Goal: Task Accomplishment & Management: Manage account settings

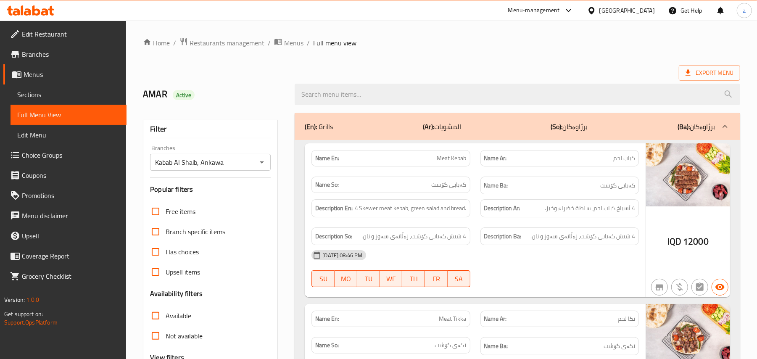
click at [244, 38] on span "Restaurants management" at bounding box center [226, 43] width 75 height 10
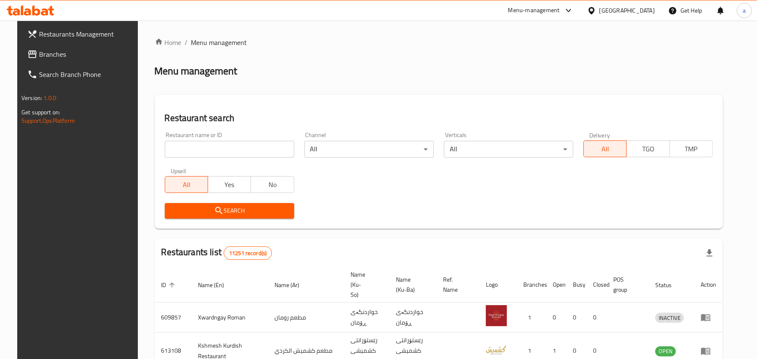
click at [222, 151] on input "search" at bounding box center [229, 149] width 129 height 17
paste input "Smart Diet Kitchen"
type input "Smart Diet Kitchen"
click button "Search" at bounding box center [229, 211] width 129 height 16
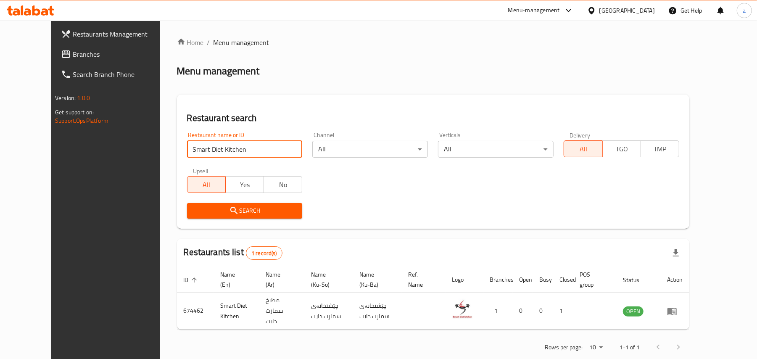
scroll to position [16, 0]
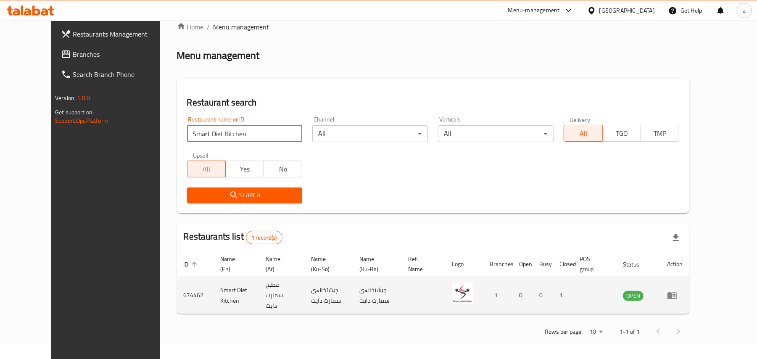
click at [677, 298] on icon "enhanced table" at bounding box center [672, 295] width 10 height 10
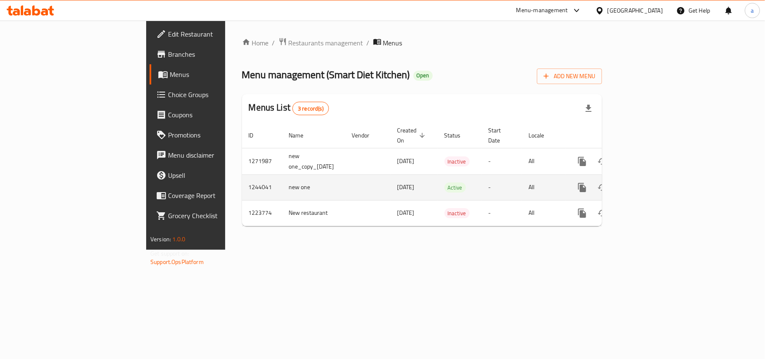
click at [647, 184] on icon "enhanced table" at bounding box center [643, 188] width 8 height 8
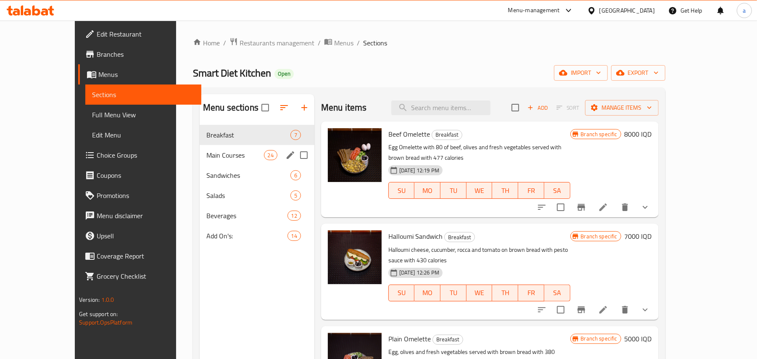
click at [231, 152] on div "Main Courses 24" at bounding box center [257, 155] width 115 height 20
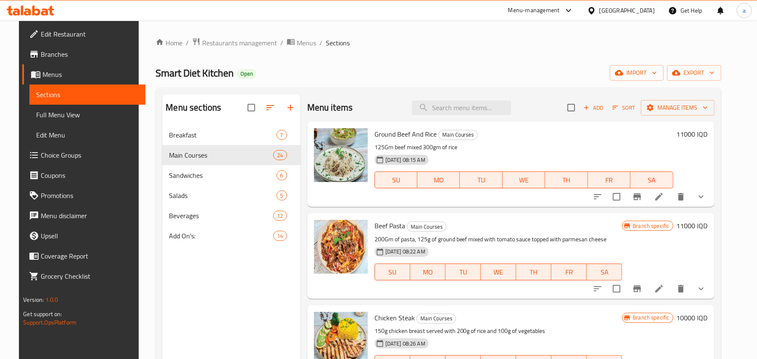
click at [706, 202] on icon "show more" at bounding box center [701, 197] width 10 height 10
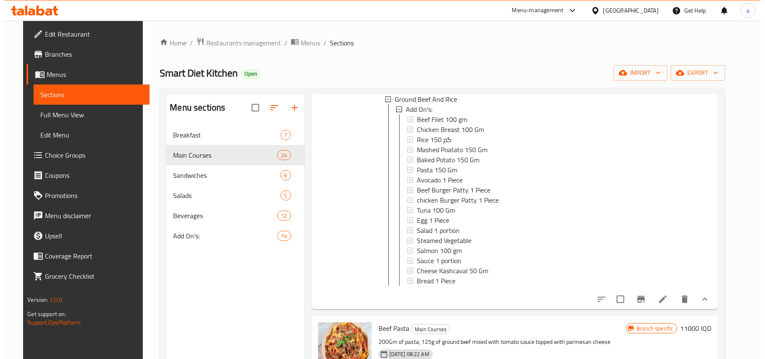
scroll to position [130, 0]
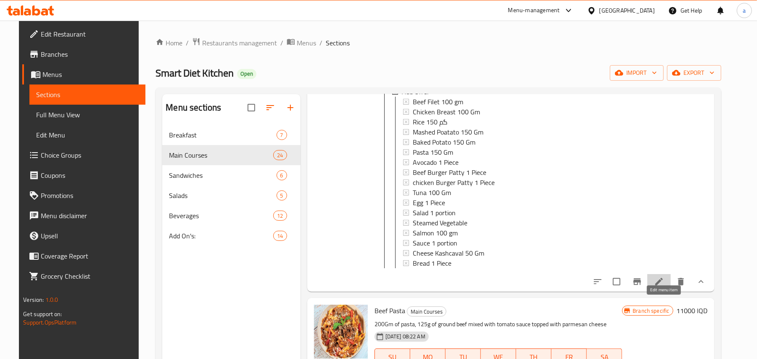
click at [664, 287] on icon at bounding box center [659, 281] width 10 height 10
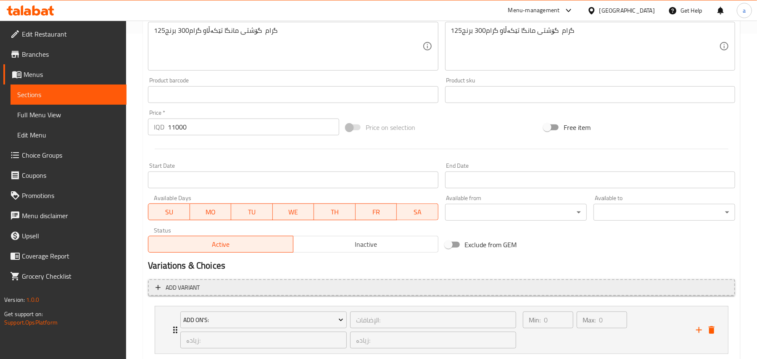
scroll to position [392, 0]
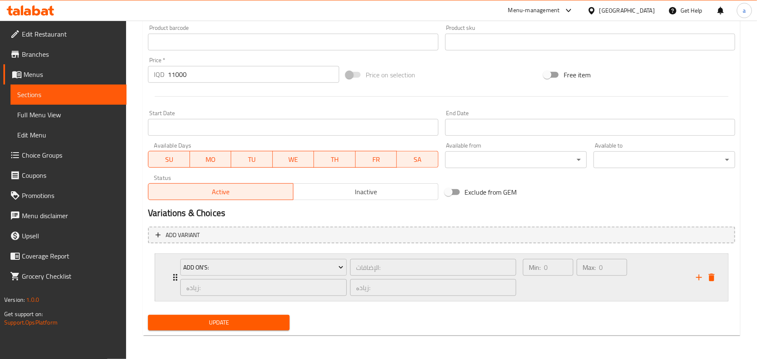
click at [563, 286] on div "Min: 0 ​" at bounding box center [548, 277] width 54 height 40
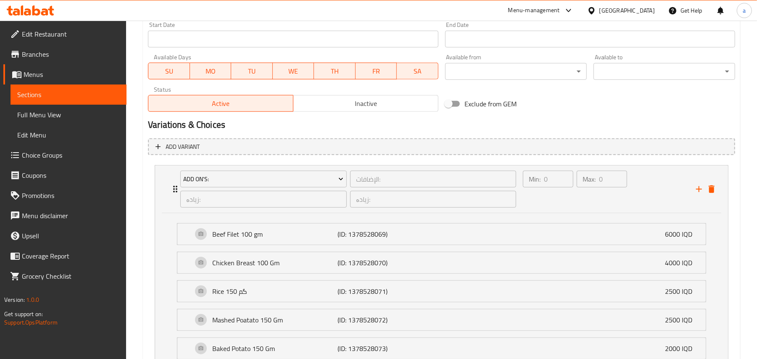
scroll to position [653, 0]
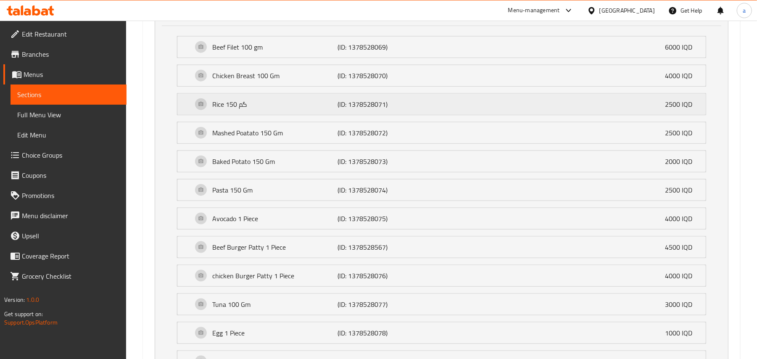
click at [418, 115] on div "Rice 150 گم (ID: 1378528071) 2500 IQD" at bounding box center [443, 104] width 503 height 21
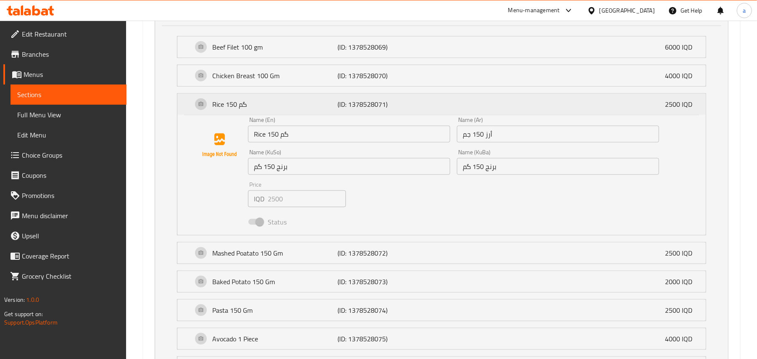
click at [436, 115] on div "Rice 150 گم (ID: 1378528071) 2500 IQD" at bounding box center [443, 104] width 503 height 21
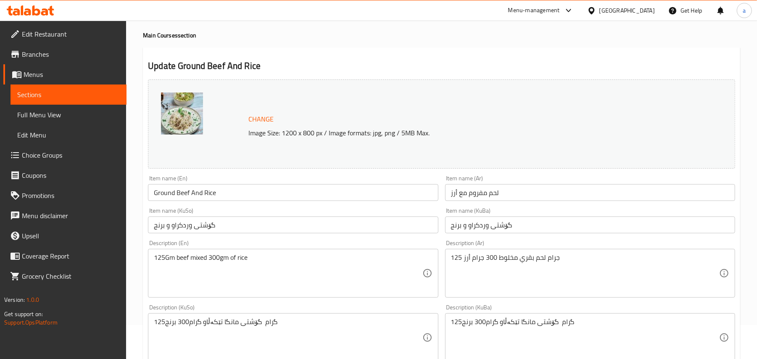
scroll to position [0, 0]
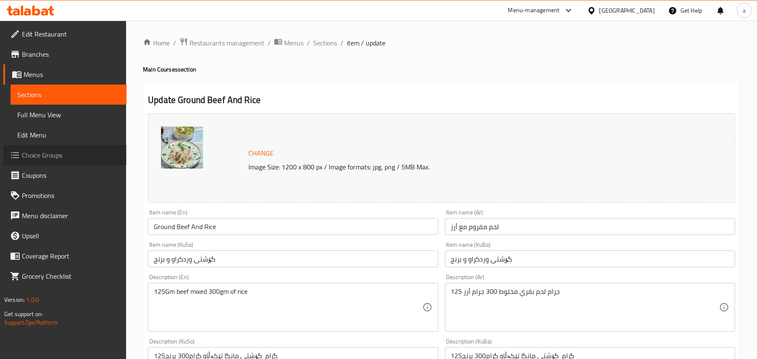
click at [85, 152] on link "Choice Groups" at bounding box center [64, 155] width 123 height 20
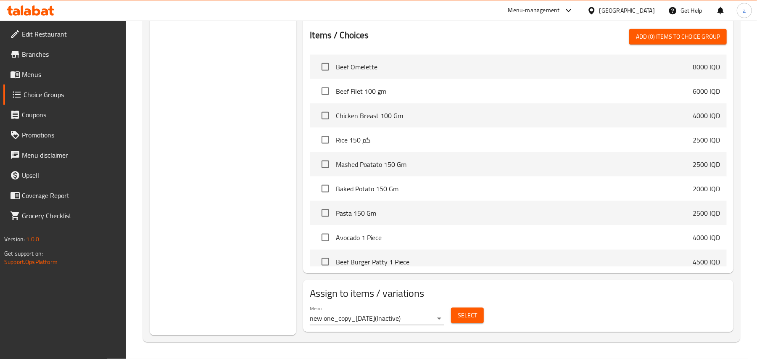
scroll to position [742, 0]
